Goal: Task Accomplishment & Management: Use online tool/utility

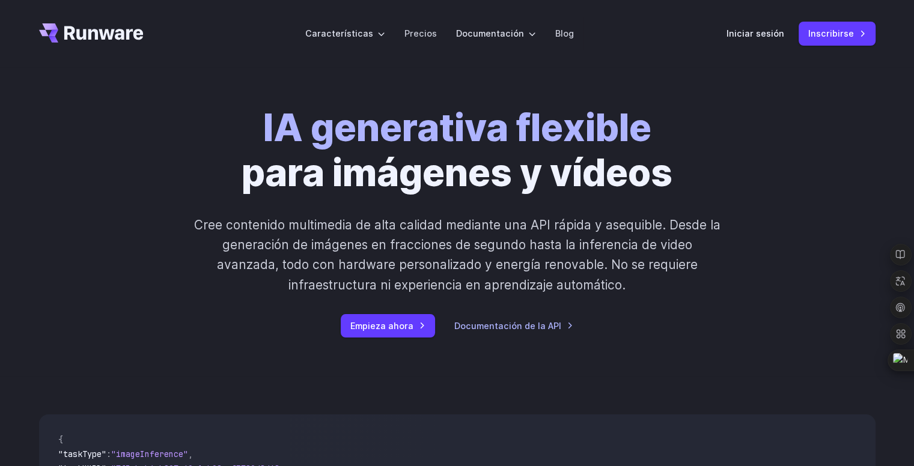
drag, startPoint x: 747, startPoint y: 88, endPoint x: 807, endPoint y: 88, distance: 60.7
click at [807, 88] on div "IA generativa flexible para imágenes y vídeos Cree contenido multimedia de alta…" at bounding box center [457, 221] width 914 height 309
click at [734, 158] on div "IA generativa flexible para imágenes y vídeos Cree contenido multimedia de alta…" at bounding box center [457, 222] width 669 height 232
click at [852, 38] on font "Inscribirse" at bounding box center [831, 33] width 46 height 10
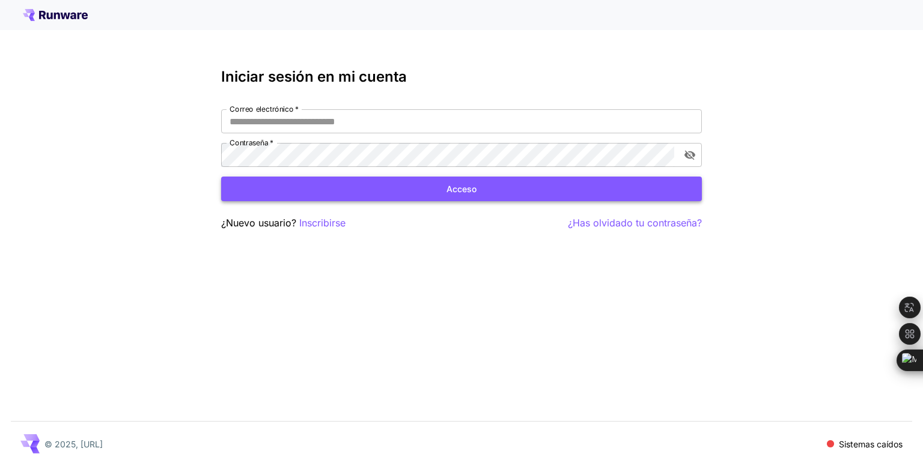
type input "**********"
click at [432, 196] on button "Acceso" at bounding box center [461, 189] width 480 height 25
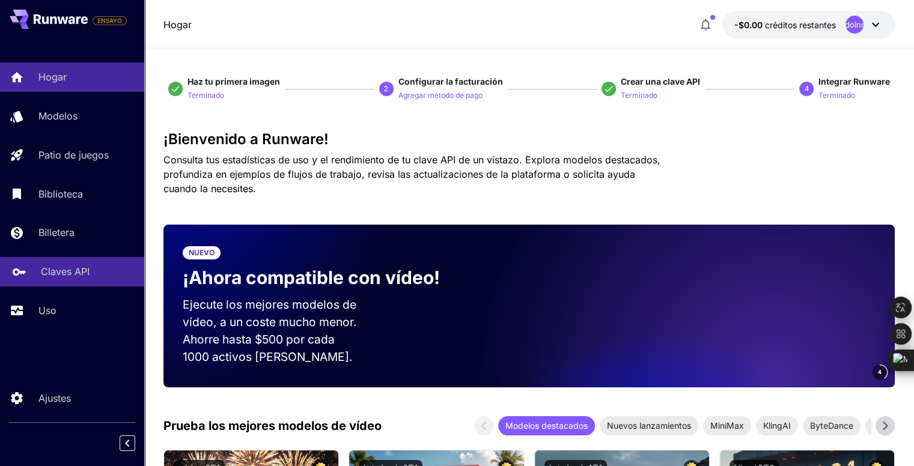
click at [65, 263] on link "Claves API" at bounding box center [72, 271] width 144 height 29
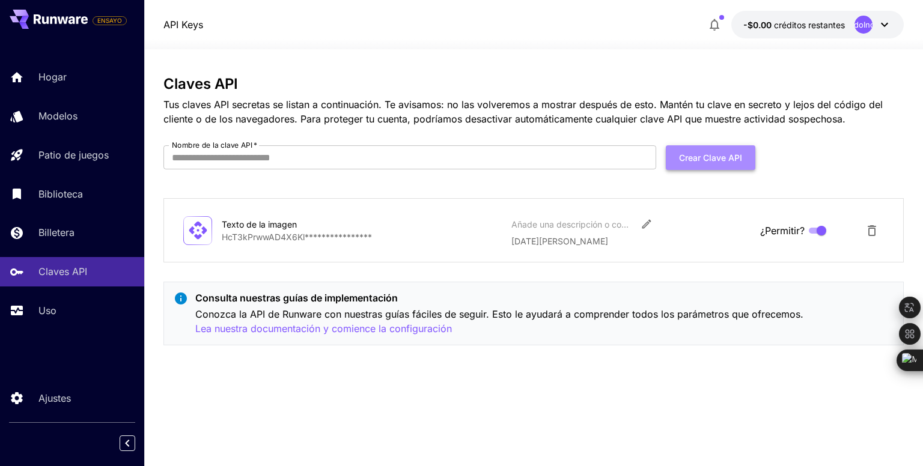
click at [682, 154] on font "Crear clave API" at bounding box center [710, 158] width 63 height 10
click at [550, 154] on input "Nombre de la clave API   *" at bounding box center [409, 157] width 493 height 24
type input "**********"
click at [694, 151] on font "Crear clave API" at bounding box center [710, 157] width 63 height 15
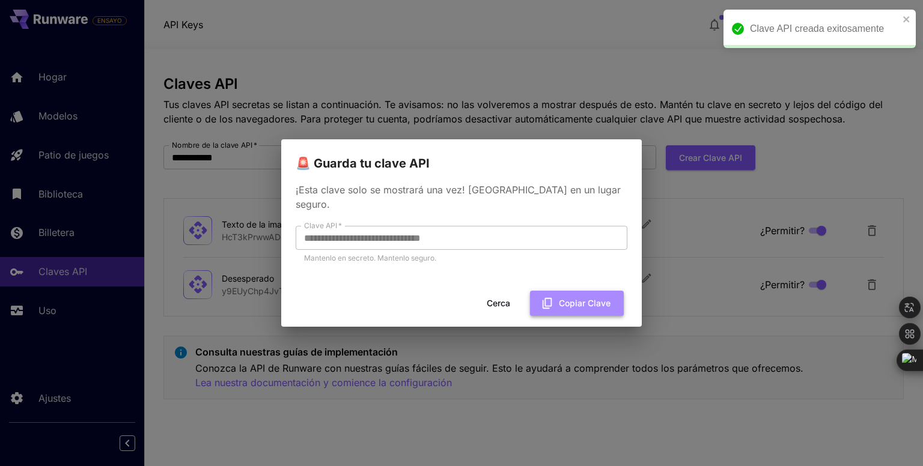
click at [556, 299] on button "Copiar clave" at bounding box center [577, 303] width 94 height 25
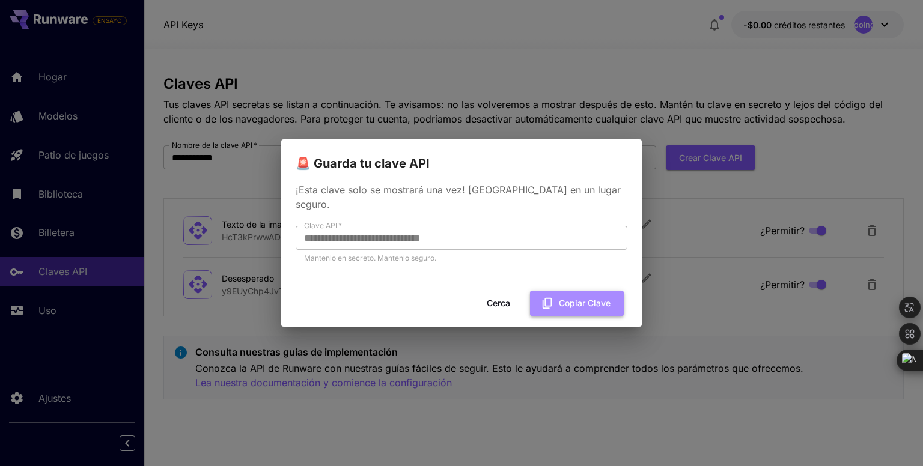
click at [568, 303] on button "Copiar clave" at bounding box center [577, 303] width 94 height 25
click at [568, 299] on font "Copiar clave" at bounding box center [585, 303] width 52 height 10
click at [493, 298] on font "Cerca" at bounding box center [498, 303] width 23 height 10
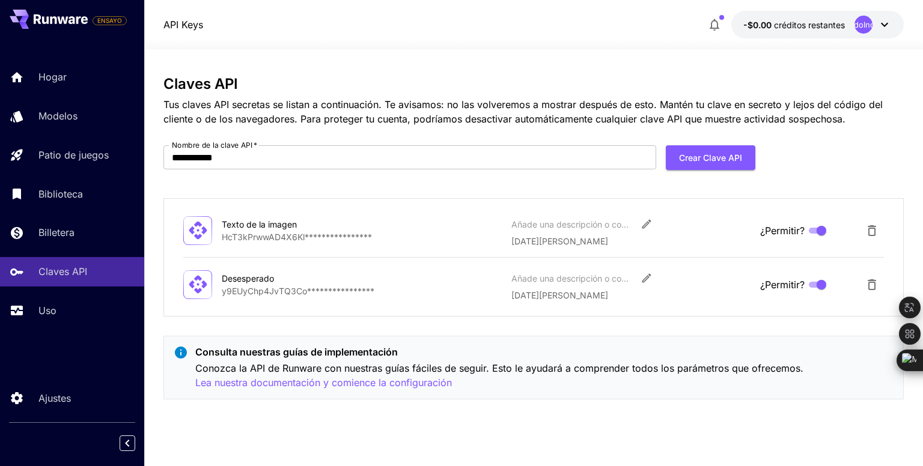
click at [283, 133] on div "**********" at bounding box center [532, 242] width 739 height 333
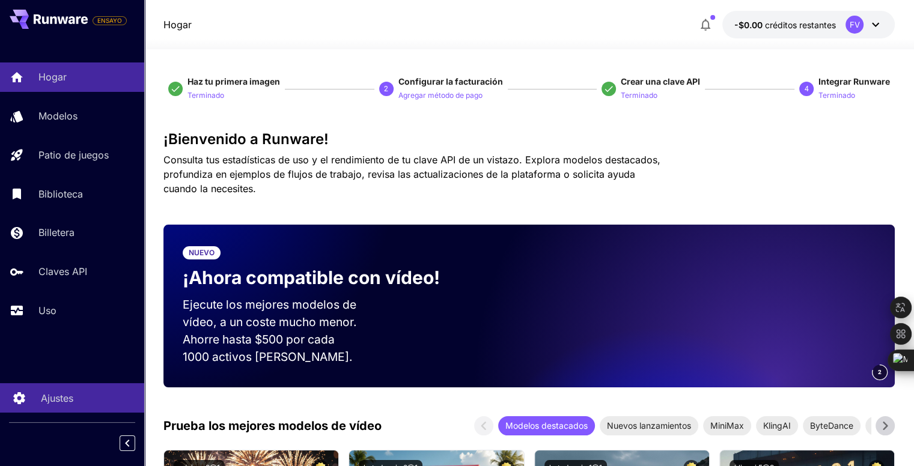
click at [72, 410] on link "Ajustes" at bounding box center [72, 397] width 144 height 29
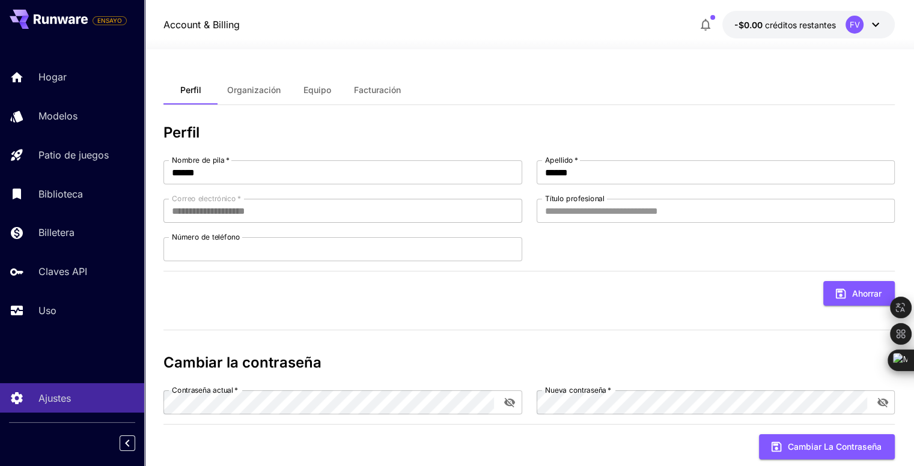
click at [846, 29] on div "FV" at bounding box center [854, 25] width 18 height 18
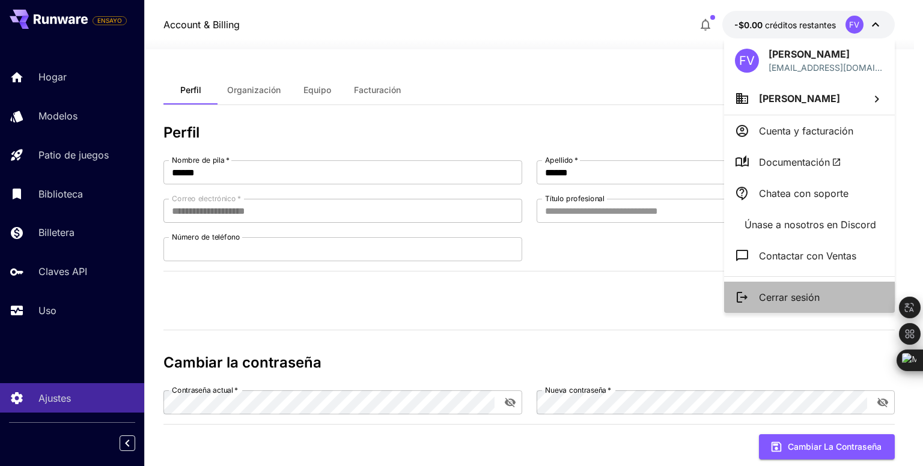
click at [766, 289] on li "Cerrar sesión" at bounding box center [809, 297] width 171 height 31
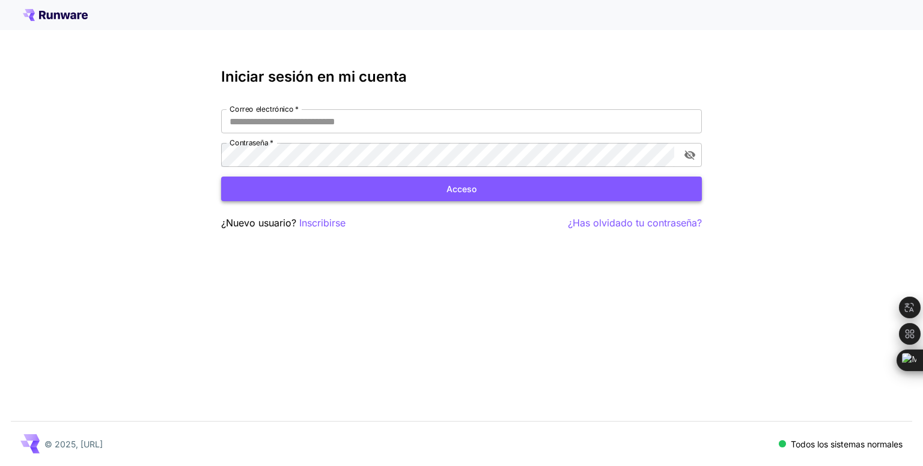
type input "**********"
click at [312, 219] on font "Inscribirse" at bounding box center [322, 223] width 46 height 12
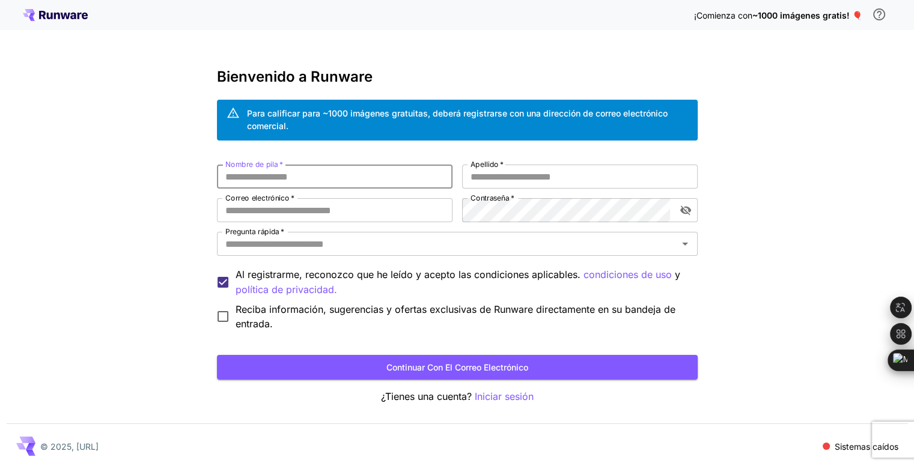
click at [324, 184] on input "Nombre de pila   *" at bounding box center [334, 177] width 235 height 24
type input "*"
type input "*****"
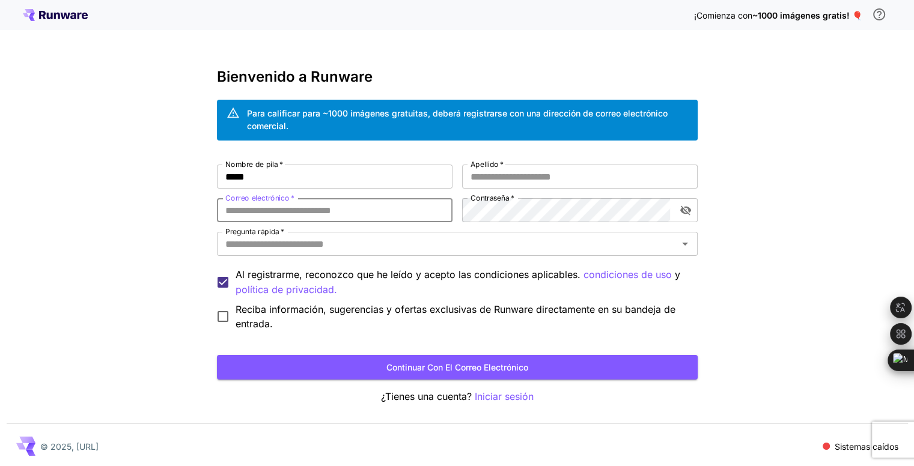
click at [327, 219] on input "Correo electrónico   *" at bounding box center [334, 210] width 235 height 24
type input "**********"
click at [681, 208] on icon "alternar visibilidad de contraseña" at bounding box center [684, 211] width 11 height 10
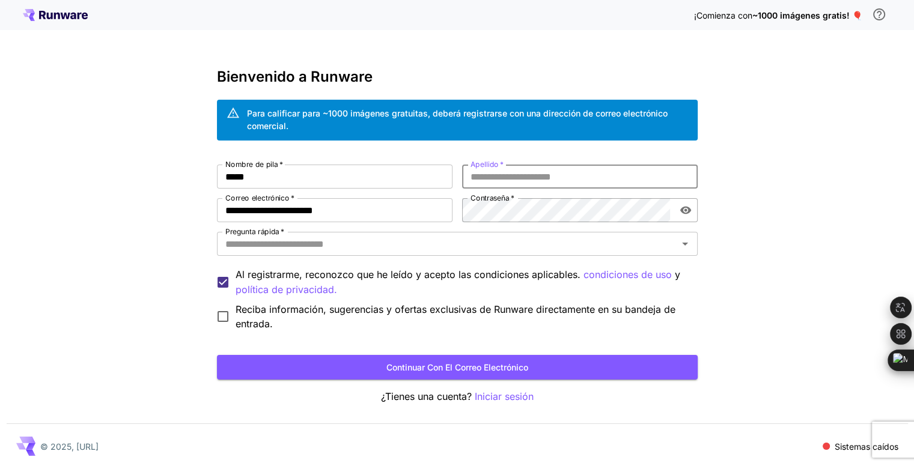
click at [637, 176] on input "Apellido   *" at bounding box center [579, 177] width 235 height 24
type input "******"
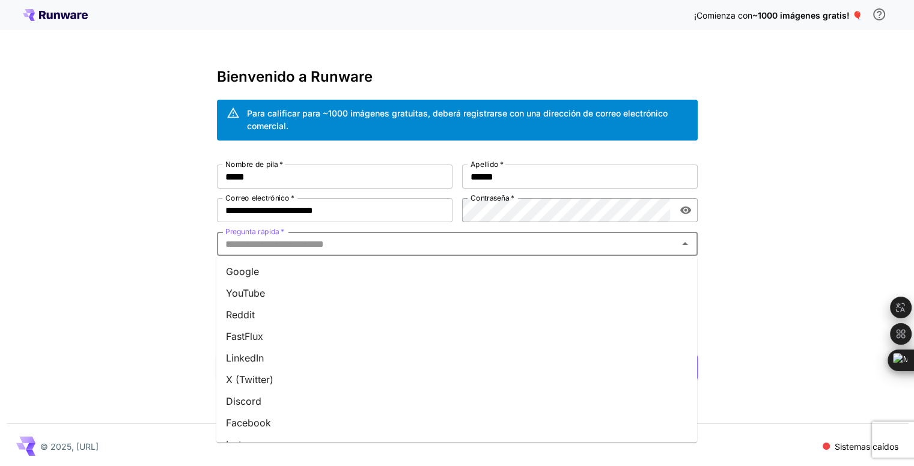
click at [468, 245] on input "Pregunta rápida   *" at bounding box center [446, 243] width 453 height 17
click at [411, 296] on li "YouTube" at bounding box center [456, 293] width 480 height 22
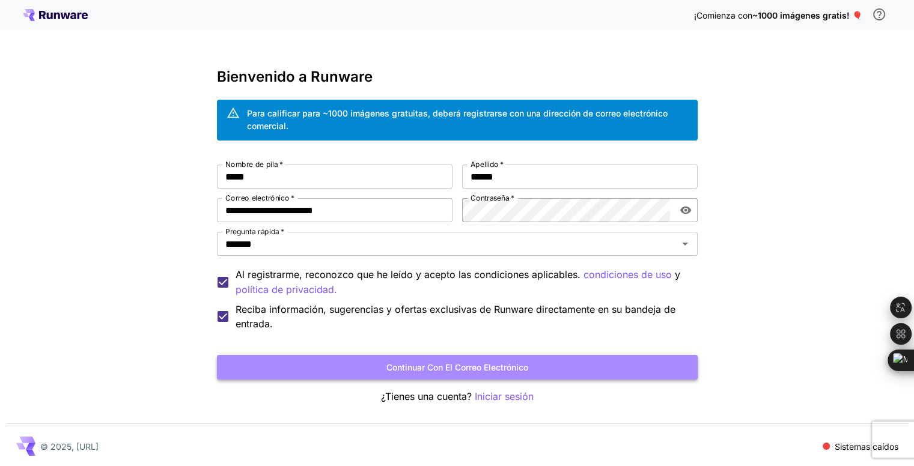
click at [345, 360] on button "Continuar con el correo electrónico" at bounding box center [457, 367] width 480 height 25
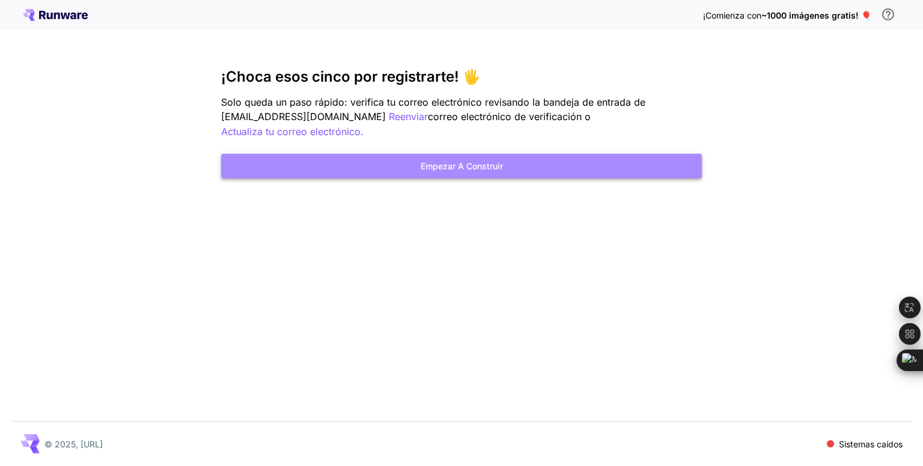
click at [495, 160] on button "Empezar a construir" at bounding box center [461, 166] width 480 height 25
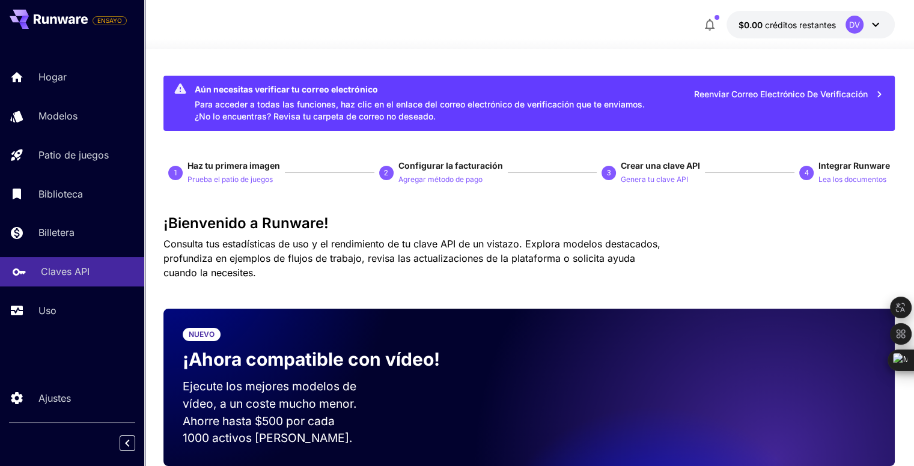
click at [84, 284] on link "Claves API" at bounding box center [72, 271] width 144 height 29
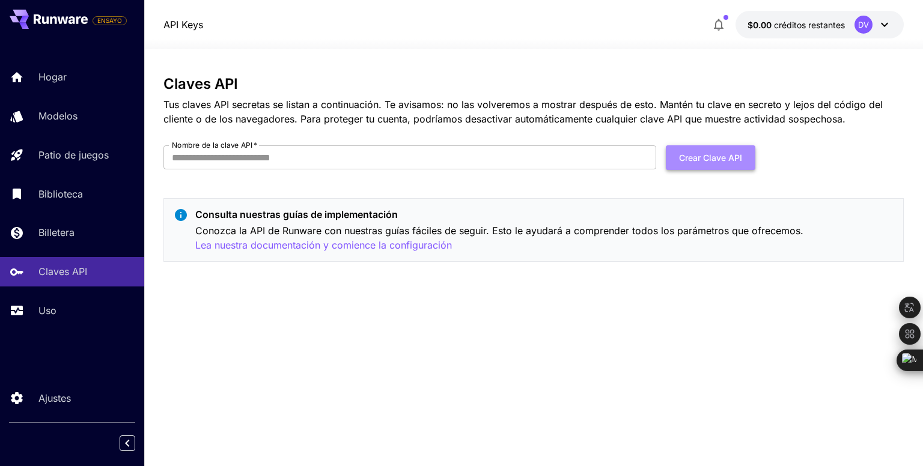
click at [699, 166] on button "Crear clave API" at bounding box center [709, 157] width 89 height 25
click at [471, 166] on input "Nombre de la clave API   *" at bounding box center [409, 157] width 493 height 24
type input "*"
type input "****"
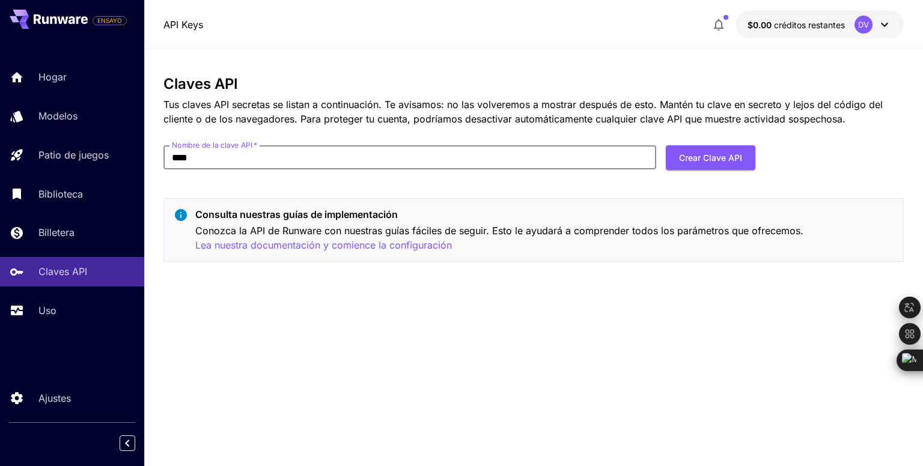
click button "Crear clave API" at bounding box center [709, 157] width 89 height 25
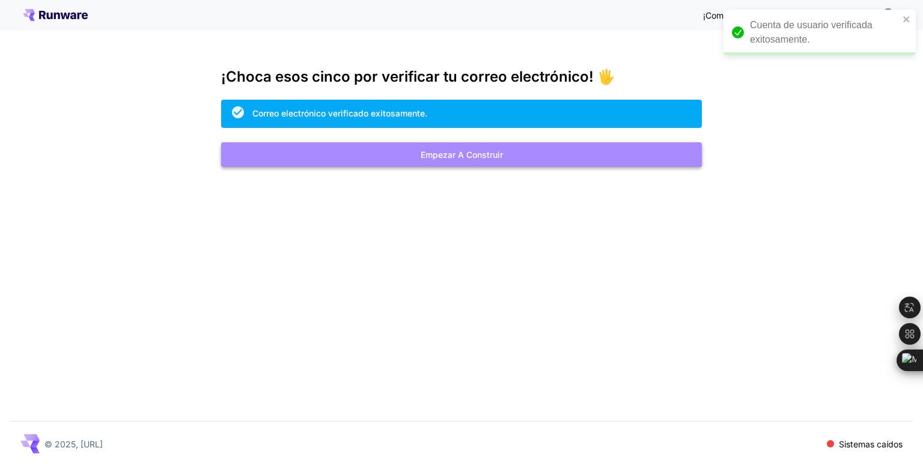
click at [455, 162] on font "Empezar a construir" at bounding box center [461, 154] width 82 height 15
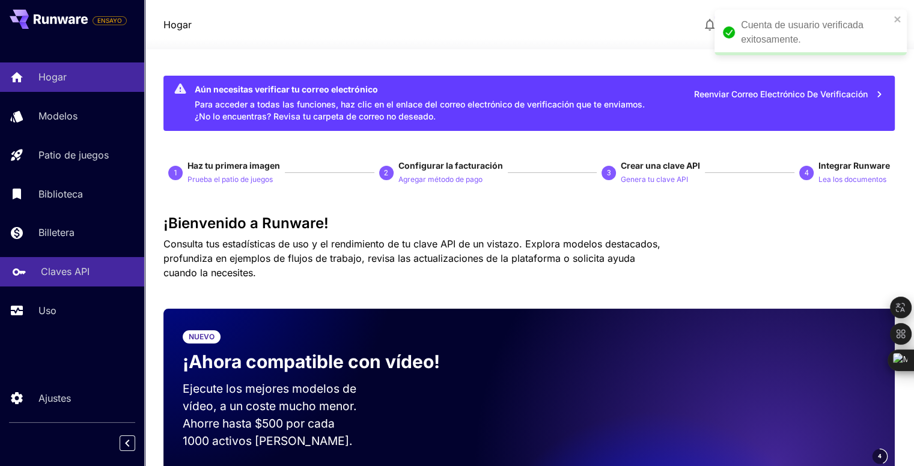
click at [50, 283] on link "Claves API" at bounding box center [72, 271] width 144 height 29
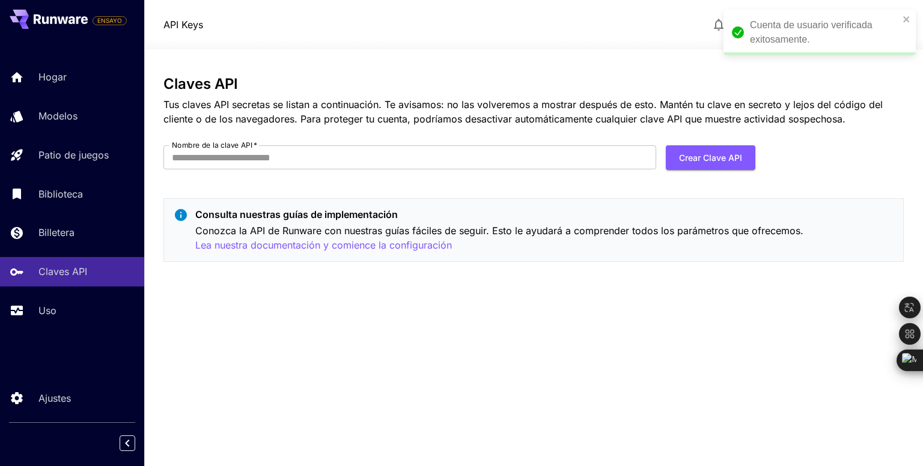
click at [844, 94] on div "Claves API Tus claves API secretas se listan a continuación. Te avisamos: no la…" at bounding box center [532, 101] width 739 height 50
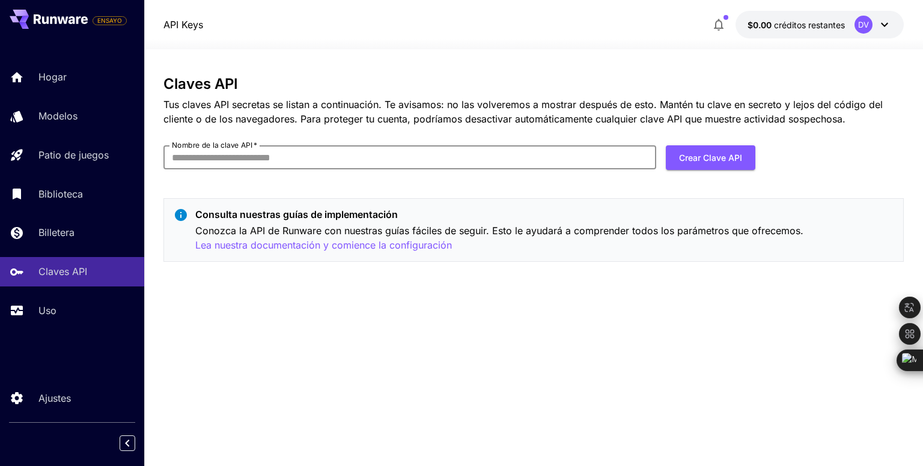
click at [577, 158] on input "Nombre de la clave API   *" at bounding box center [409, 157] width 493 height 24
type input "*"
type input "******"
click button "Crear clave API" at bounding box center [709, 157] width 89 height 25
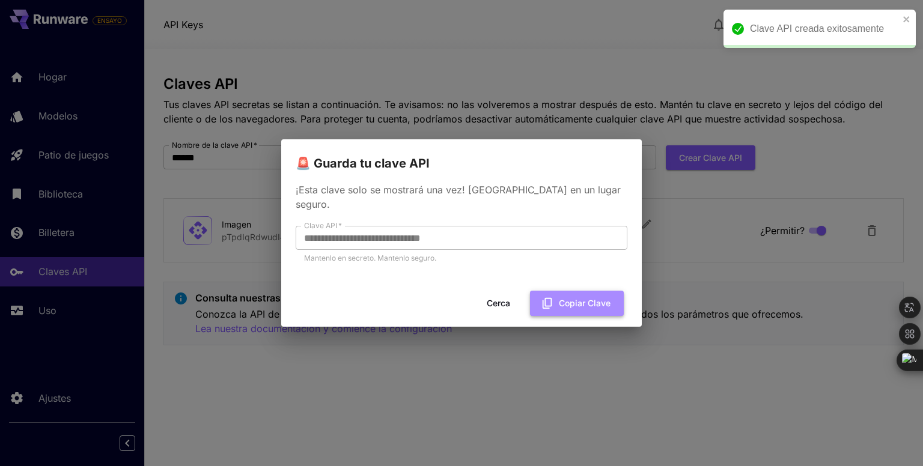
click at [555, 293] on button "Copiar clave" at bounding box center [577, 303] width 94 height 25
click at [502, 299] on font "Cerca" at bounding box center [498, 303] width 23 height 10
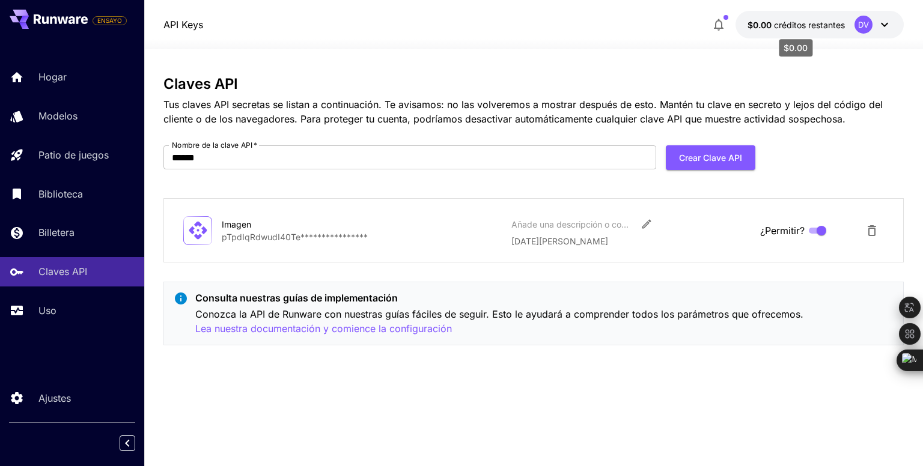
click at [810, 25] on font "créditos restantes" at bounding box center [809, 25] width 71 height 10
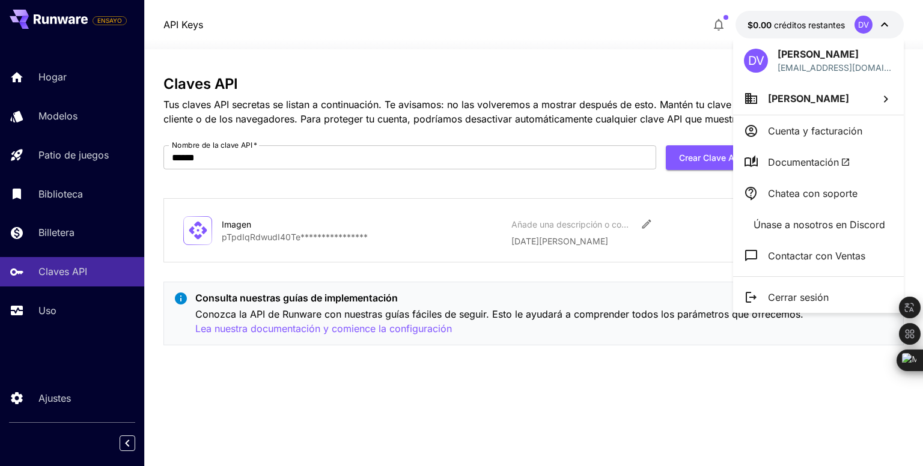
click at [627, 91] on div at bounding box center [461, 233] width 923 height 466
